Goal: Navigation & Orientation: Find specific page/section

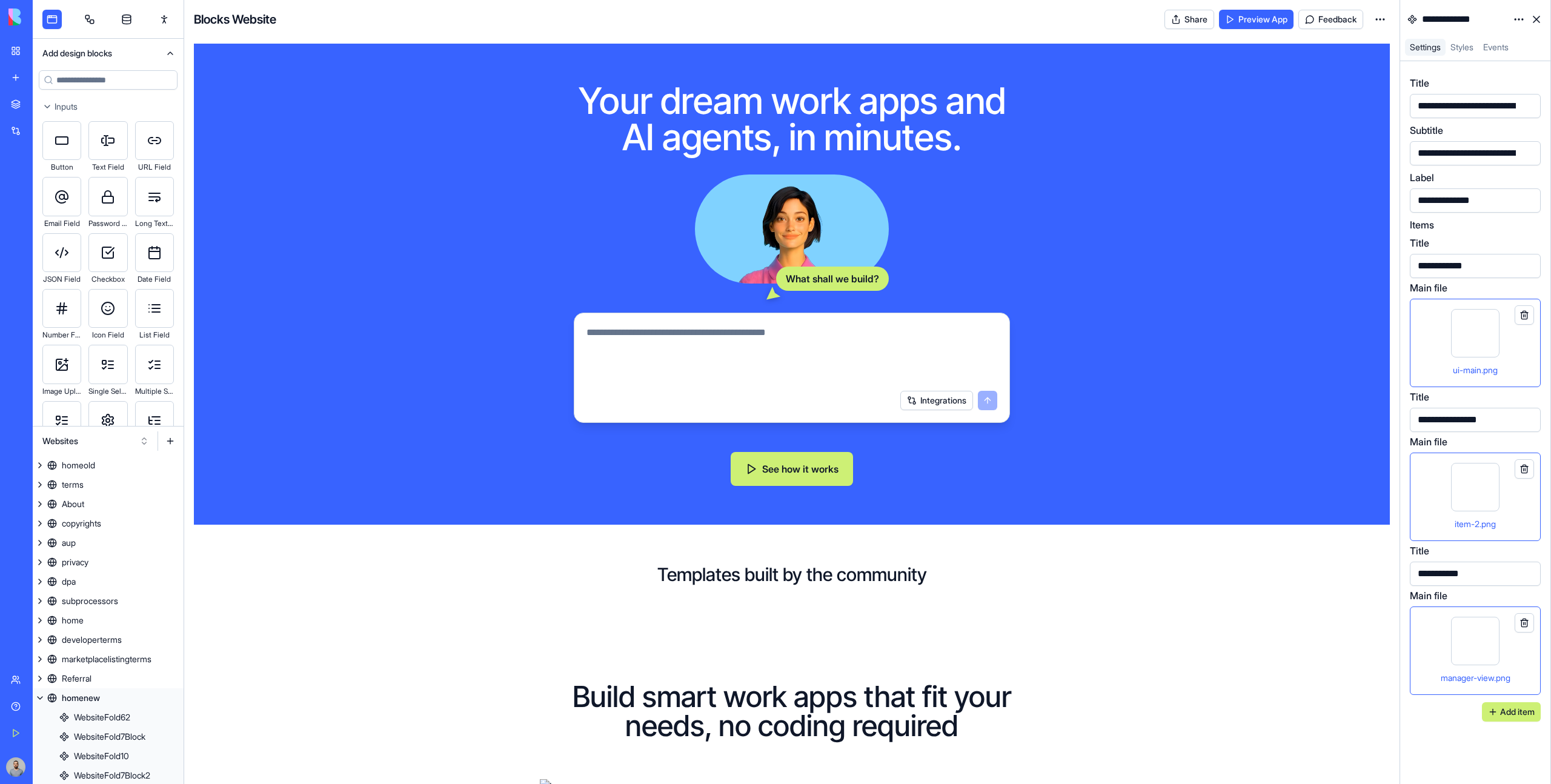
scroll to position [4763, 0]
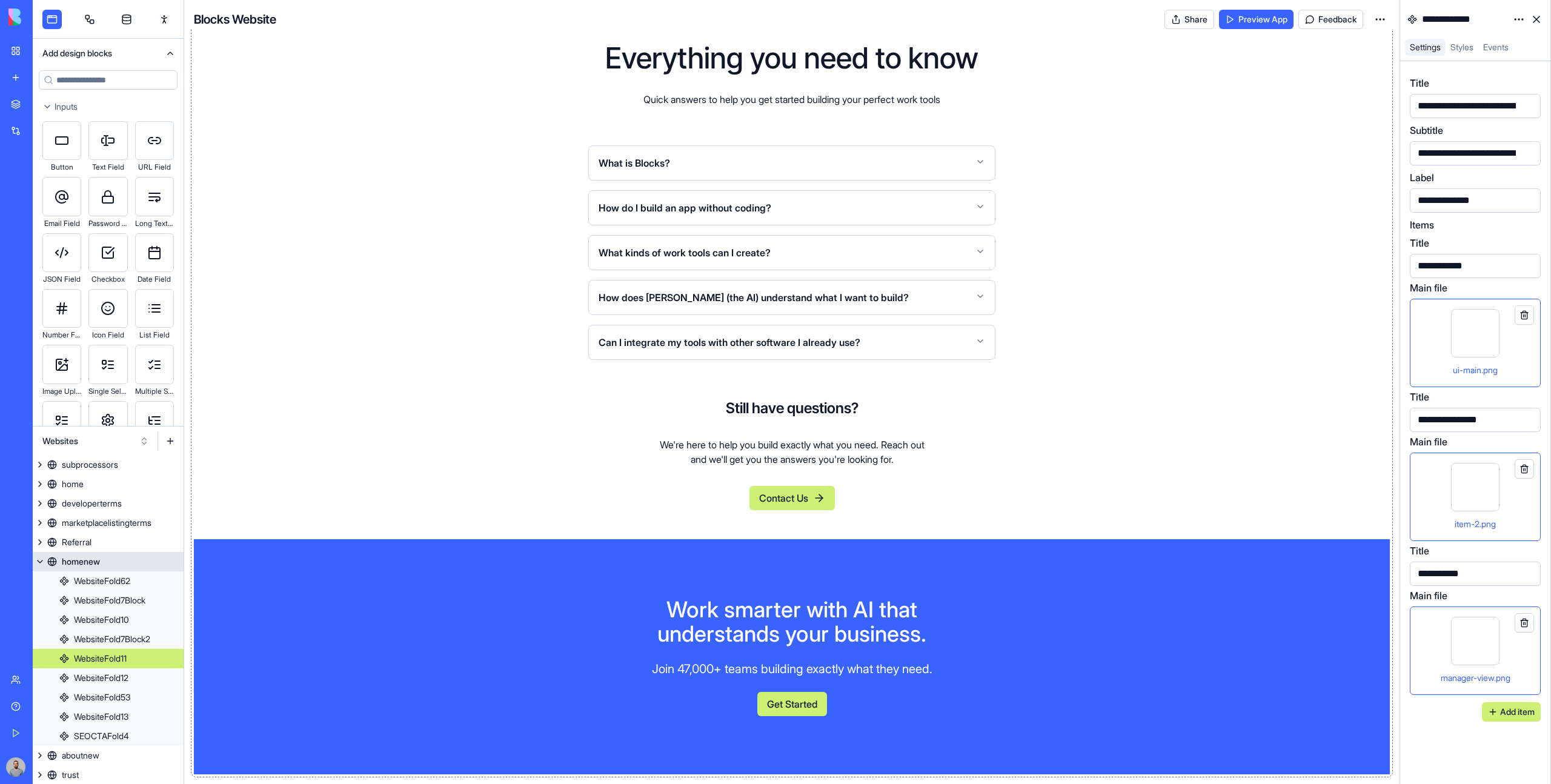
click at [122, 566] on link "homenew" at bounding box center [108, 561] width 151 height 19
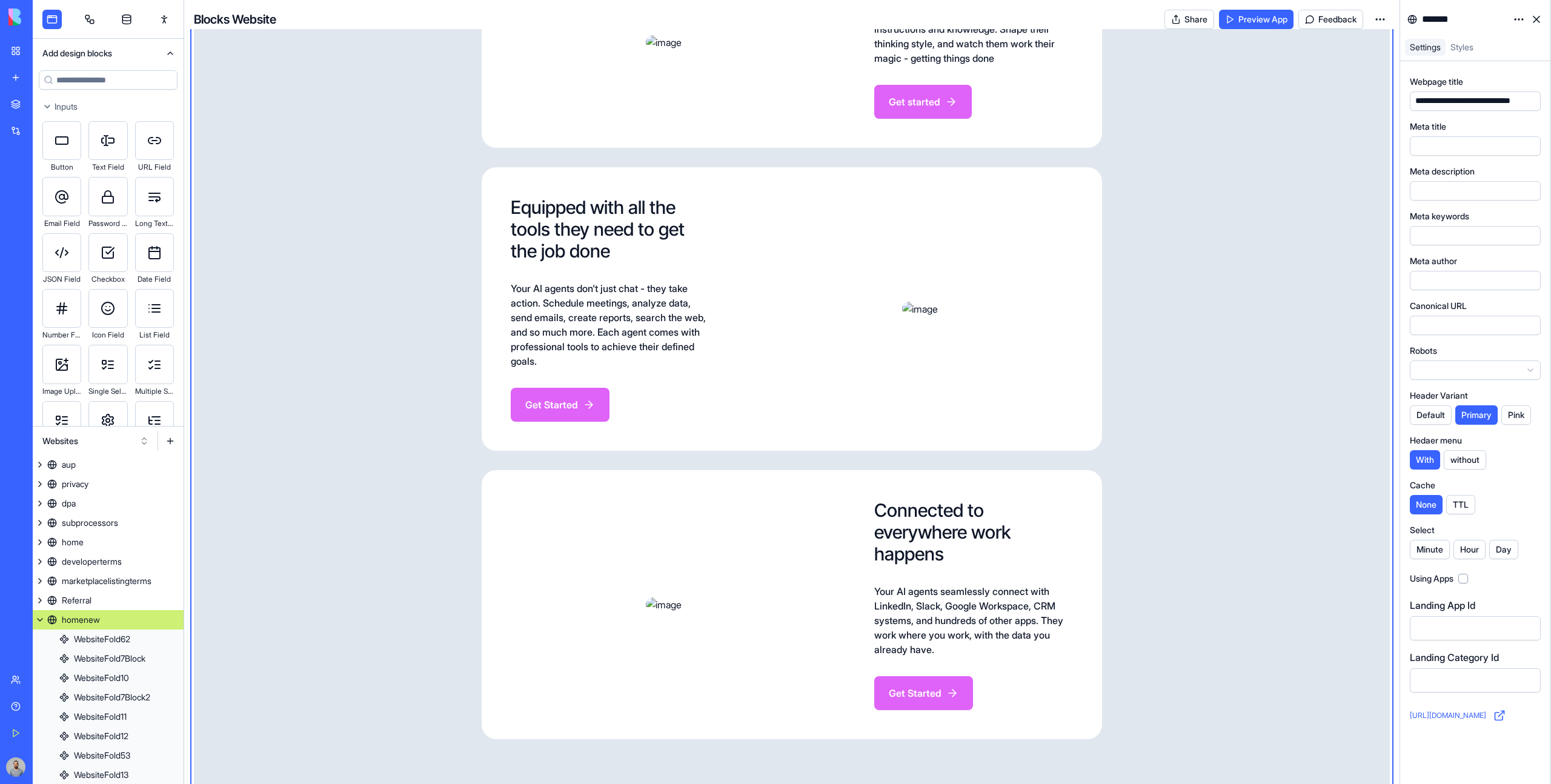
scroll to position [1575, 0]
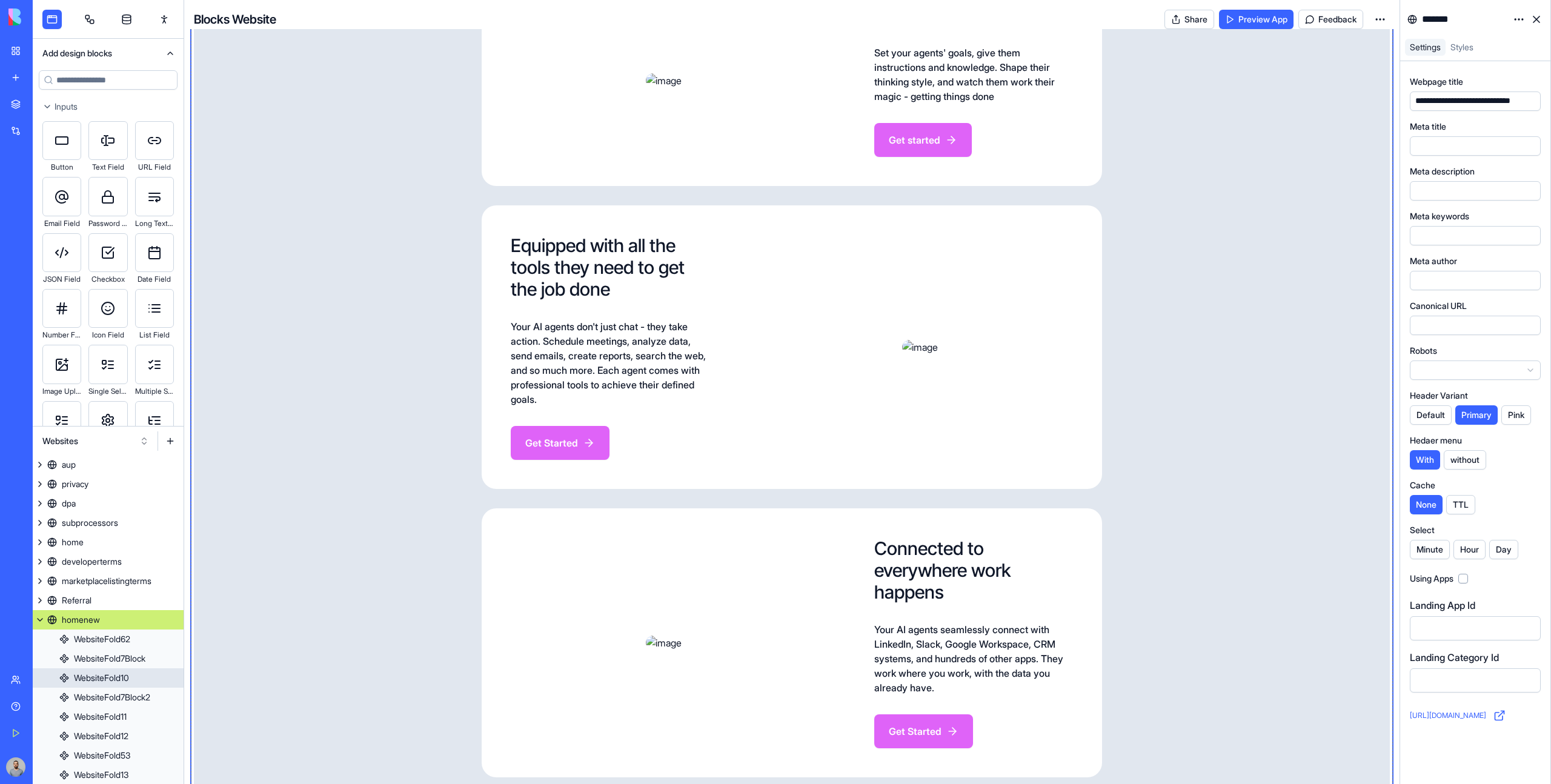
click at [1072, 104] on span "Set your agents' goals, give them instructions and knowledge. Shape their think…" at bounding box center [973, 74] width 199 height 59
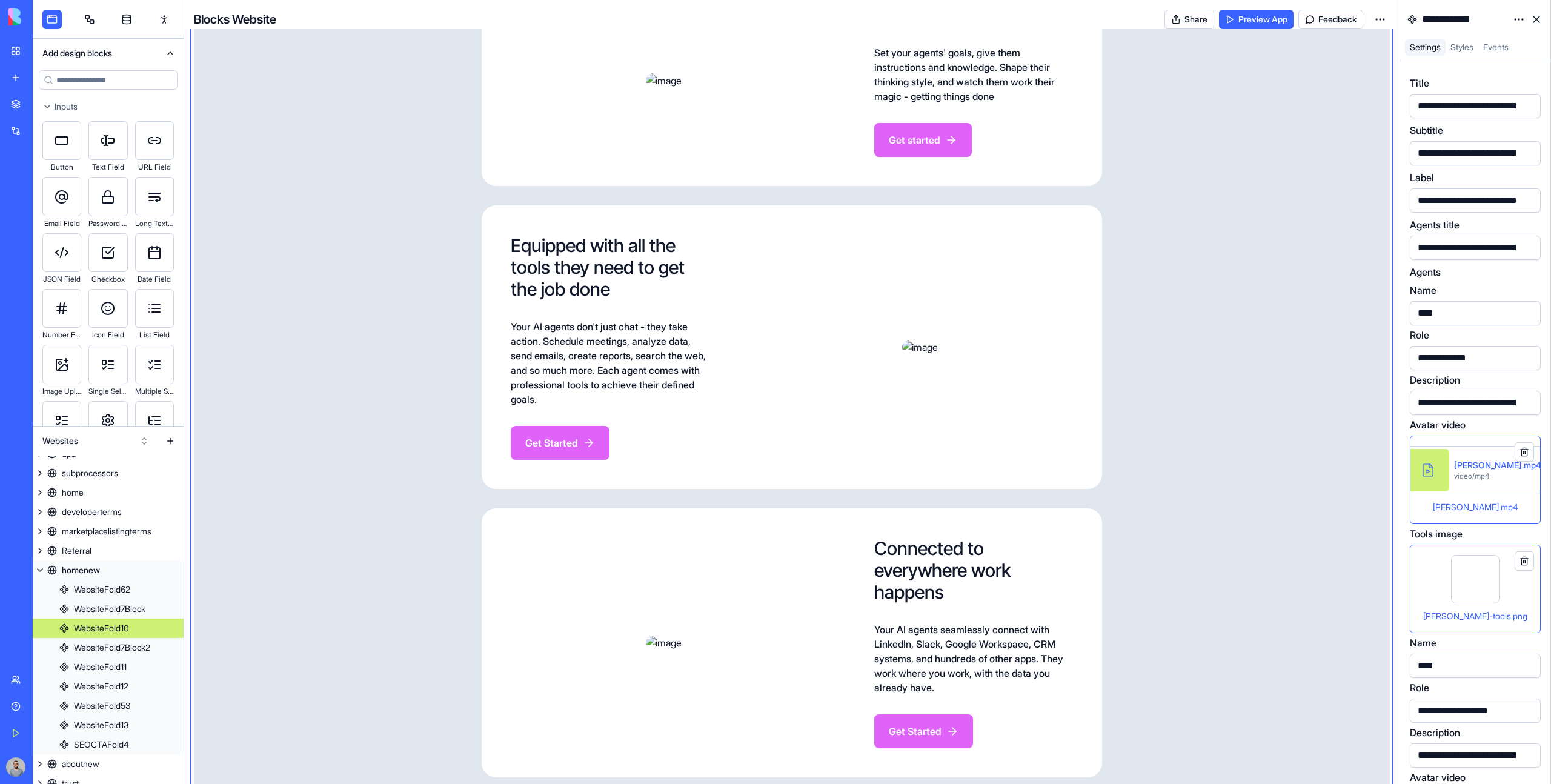
scroll to position [136, 0]
